Goal: Information Seeking & Learning: Learn about a topic

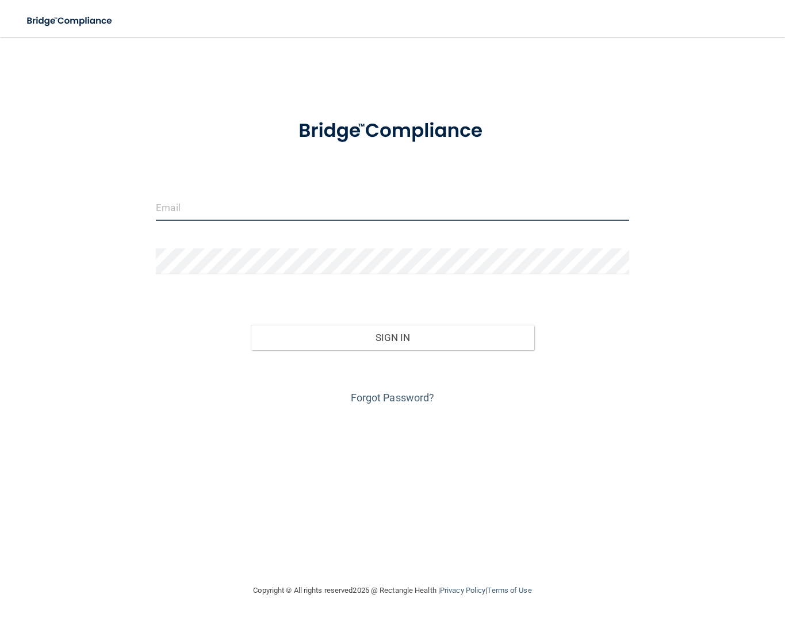
click at [360, 218] on input "email" at bounding box center [392, 208] width 473 height 26
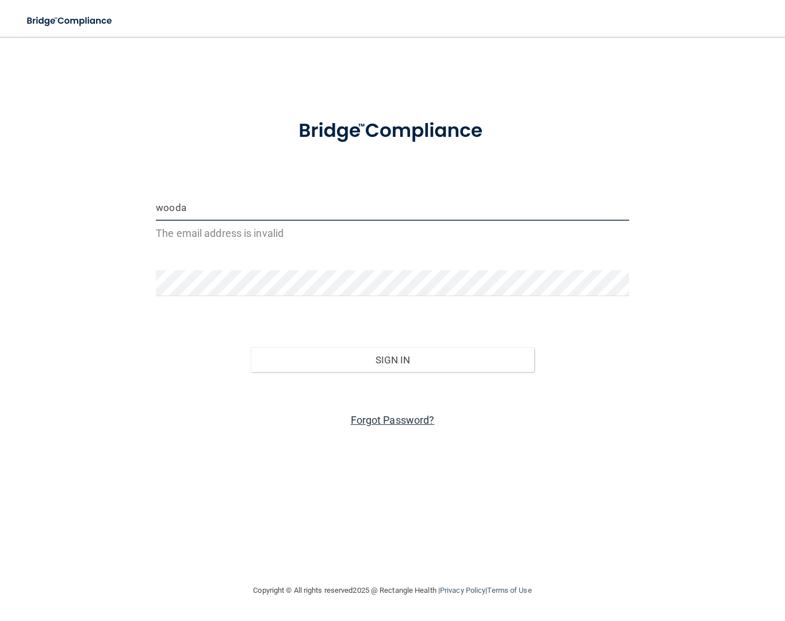
type input "wooda"
click at [386, 422] on link "Forgot Password?" at bounding box center [393, 420] width 84 height 12
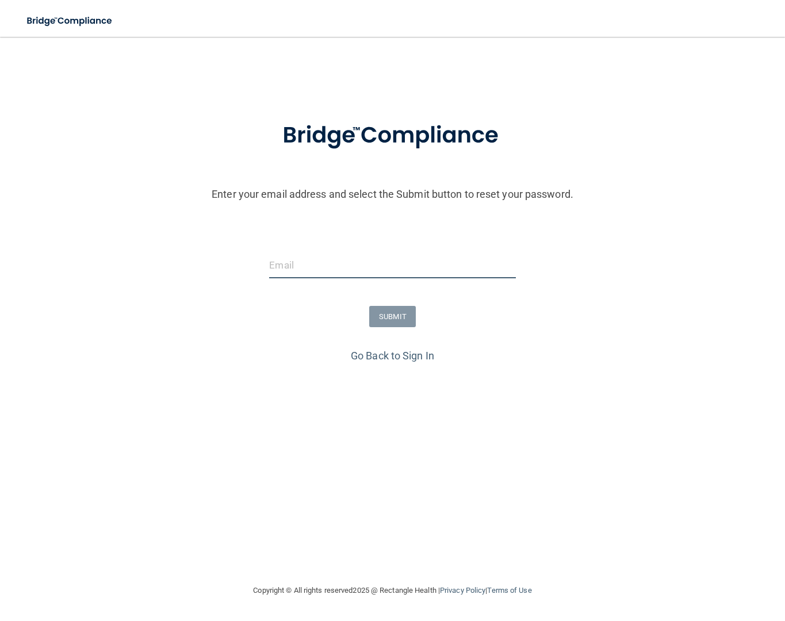
click at [307, 268] on input "email" at bounding box center [392, 266] width 246 height 26
type input "[EMAIL_ADDRESS][DOMAIN_NAME]"
click at [407, 318] on button "SUBMIT" at bounding box center [392, 316] width 47 height 21
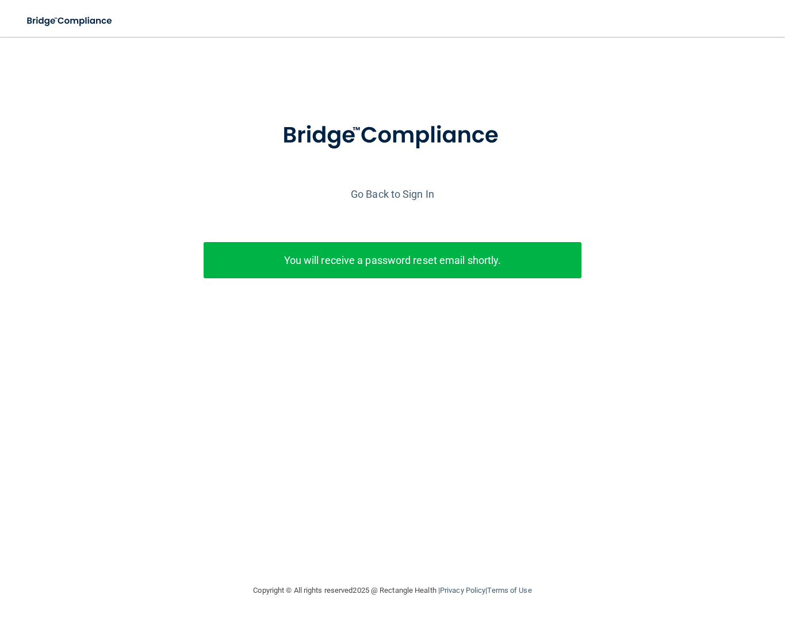
drag, startPoint x: 427, startPoint y: 247, endPoint x: 432, endPoint y: 255, distance: 10.1
click at [427, 248] on div "You will receive a password reset email shortly." at bounding box center [393, 260] width 379 height 36
click at [435, 257] on p "You will receive a password reset email shortly." at bounding box center [392, 260] width 361 height 19
click at [392, 192] on link "Go Back to Sign In" at bounding box center [392, 194] width 83 height 12
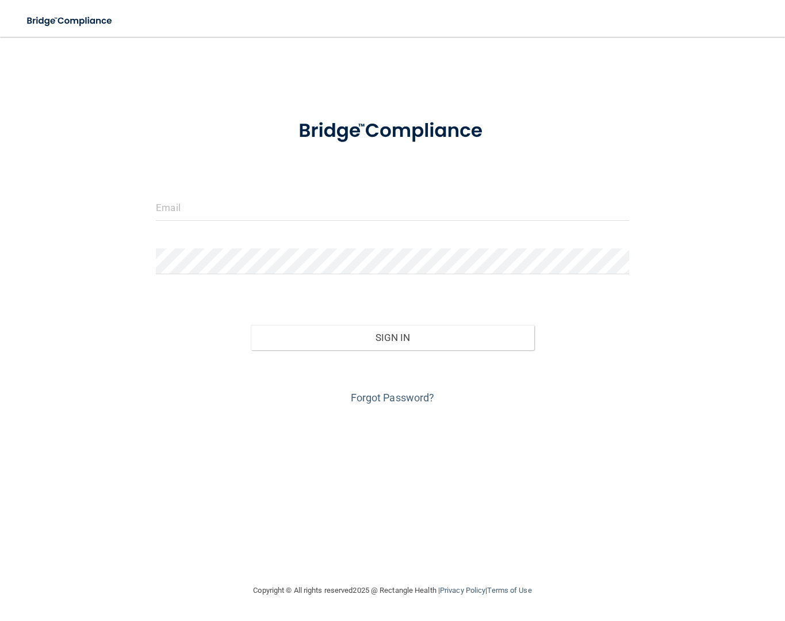
click at [360, 223] on div at bounding box center [392, 212] width 490 height 35
click at [335, 206] on input "email" at bounding box center [392, 208] width 473 height 26
type input "[EMAIL_ADDRESS][DOMAIN_NAME]"
click at [410, 353] on div "Forgot Password?" at bounding box center [392, 379] width 490 height 58
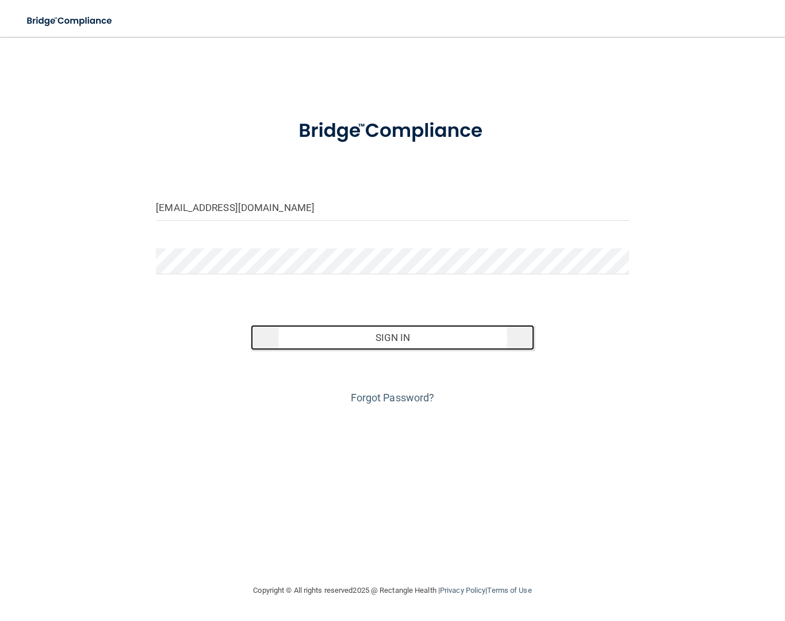
click at [410, 342] on button "Sign In" at bounding box center [393, 337] width 284 height 25
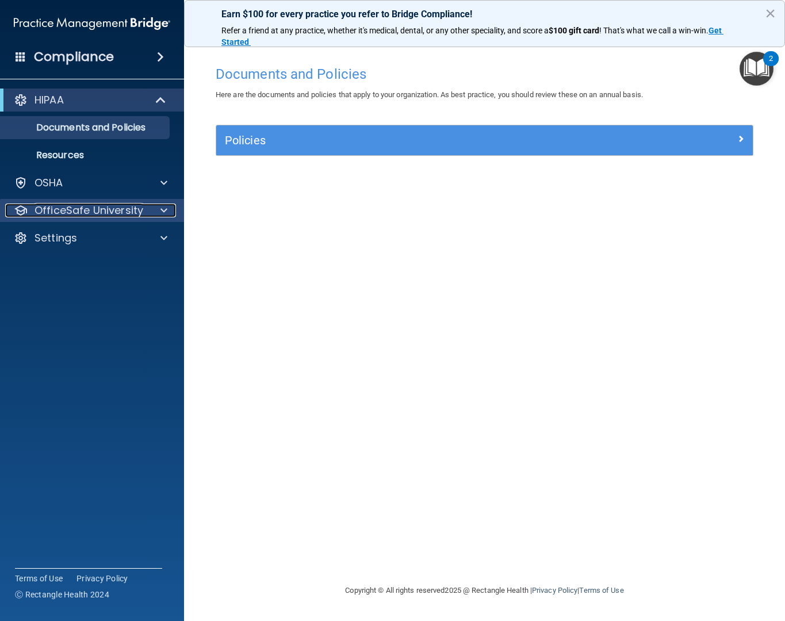
click at [163, 208] on span at bounding box center [164, 211] width 7 height 14
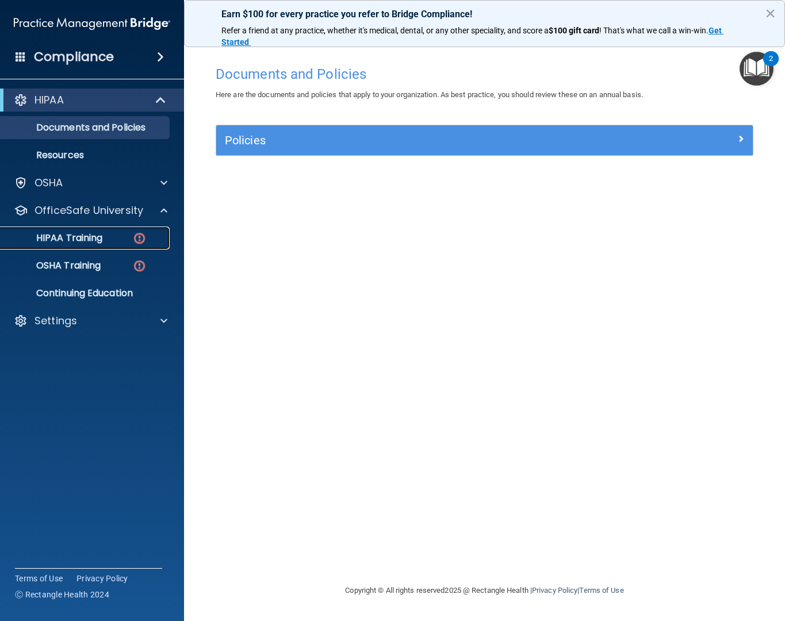
click at [102, 243] on p "HIPAA Training" at bounding box center [54, 238] width 95 height 12
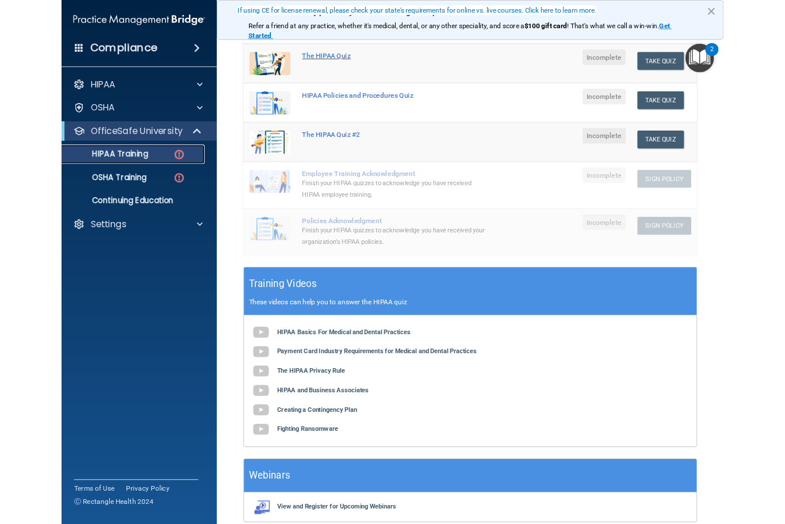
scroll to position [218, 0]
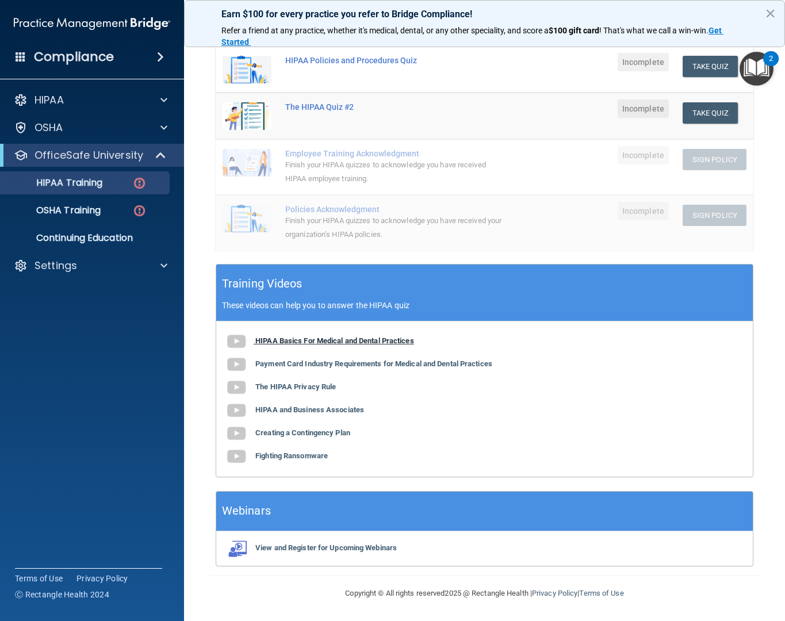
click at [338, 339] on b "HIPAA Basics For Medical and Dental Practices" at bounding box center [334, 341] width 159 height 9
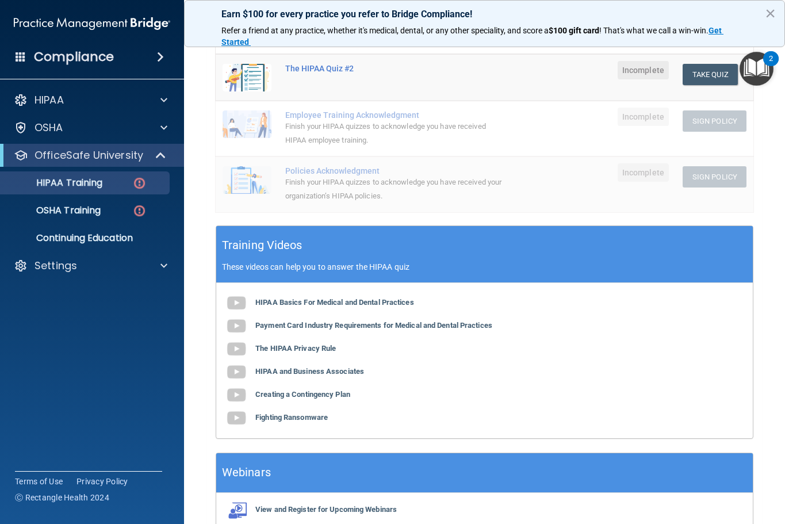
scroll to position [276, 0]
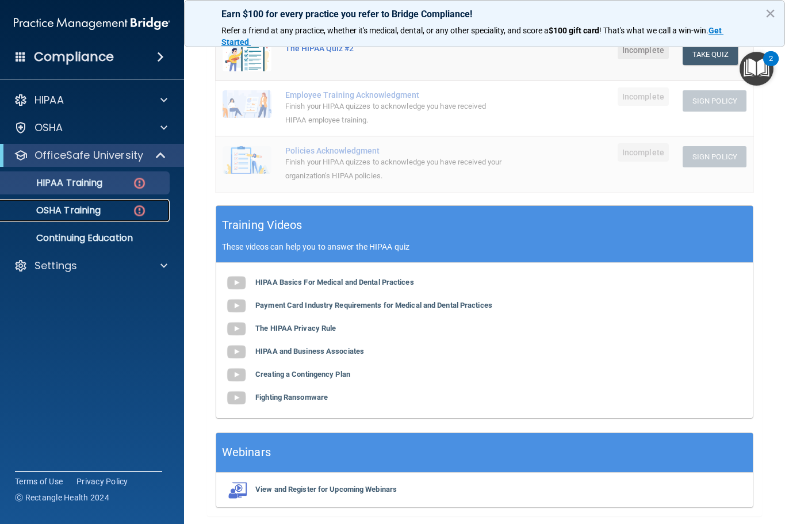
click at [119, 209] on div "OSHA Training" at bounding box center [85, 211] width 157 height 12
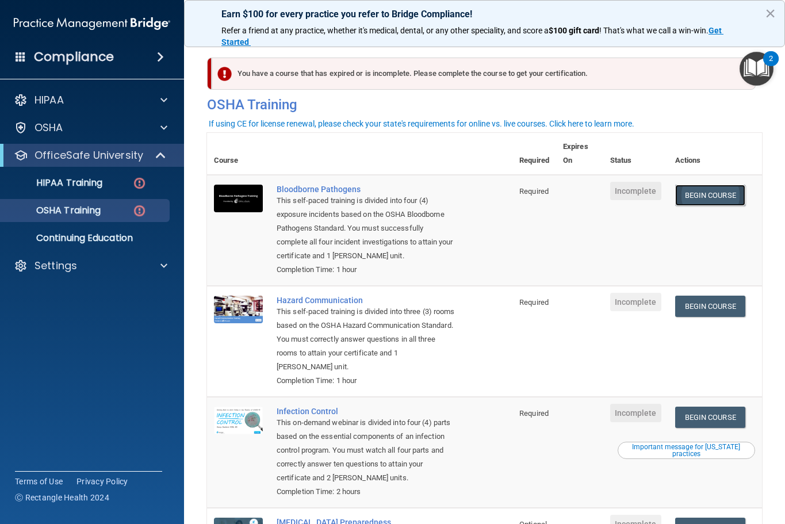
click at [690, 201] on link "Begin Course" at bounding box center [710, 195] width 70 height 21
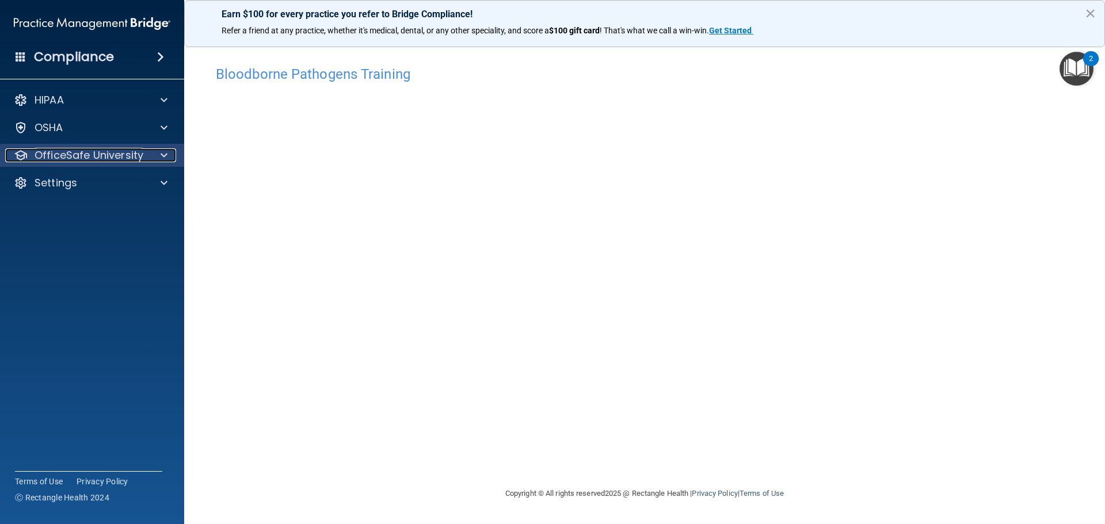
click at [164, 154] on span at bounding box center [164, 155] width 7 height 14
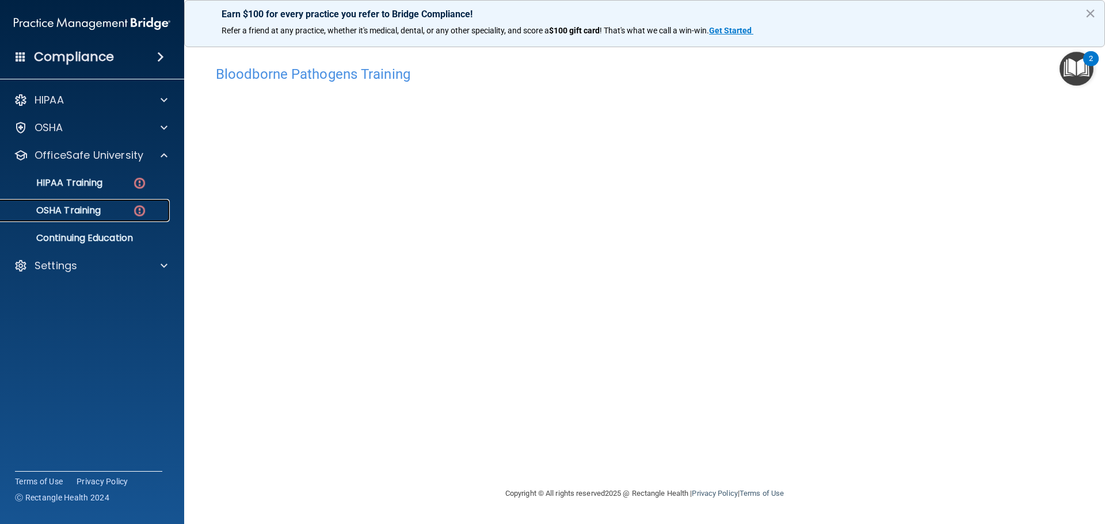
click at [114, 207] on div "OSHA Training" at bounding box center [85, 211] width 157 height 12
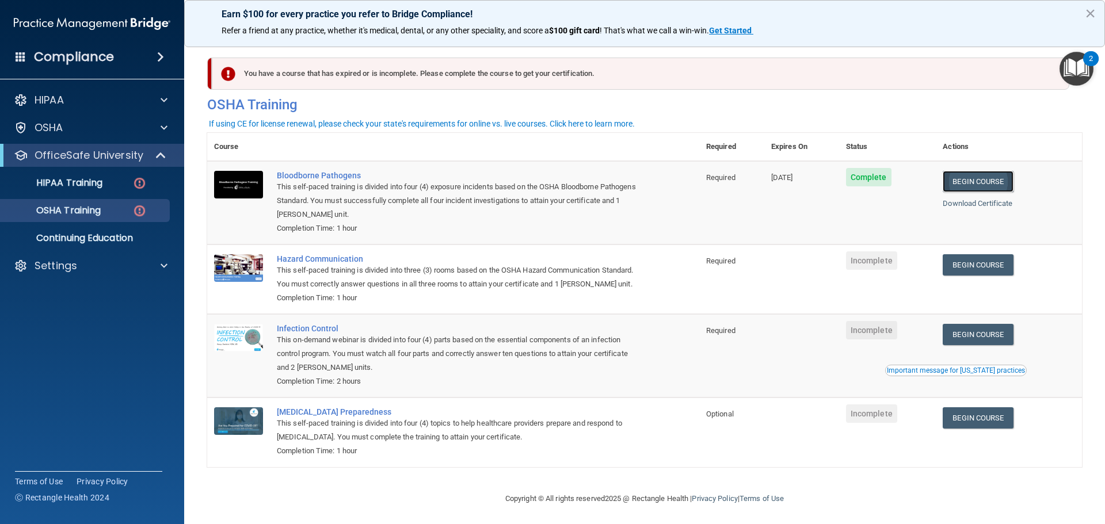
click at [958, 186] on link "Begin Course" at bounding box center [977, 181] width 70 height 21
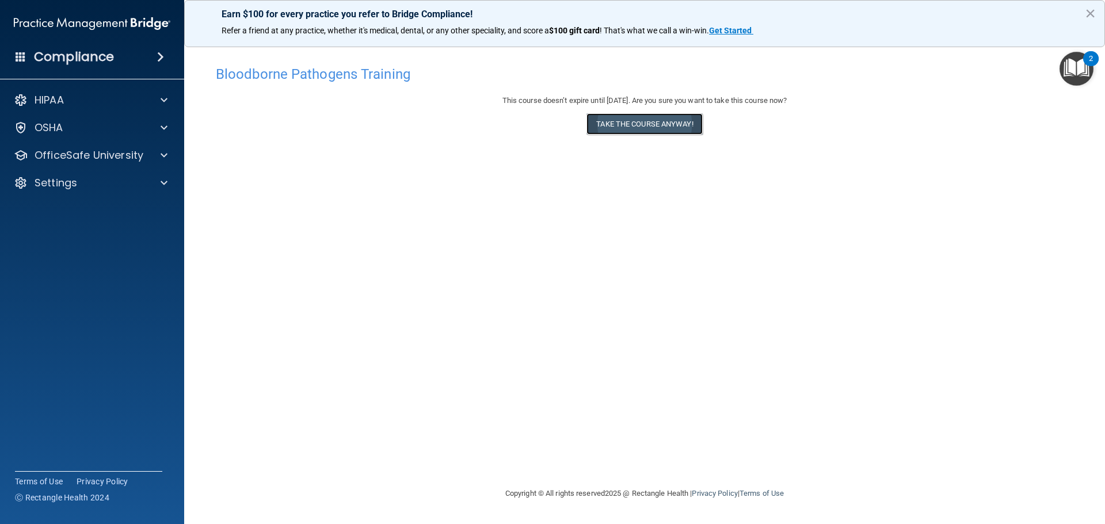
click at [622, 129] on button "Take the course anyway!" at bounding box center [644, 123] width 116 height 21
